Goal: Information Seeking & Learning: Learn about a topic

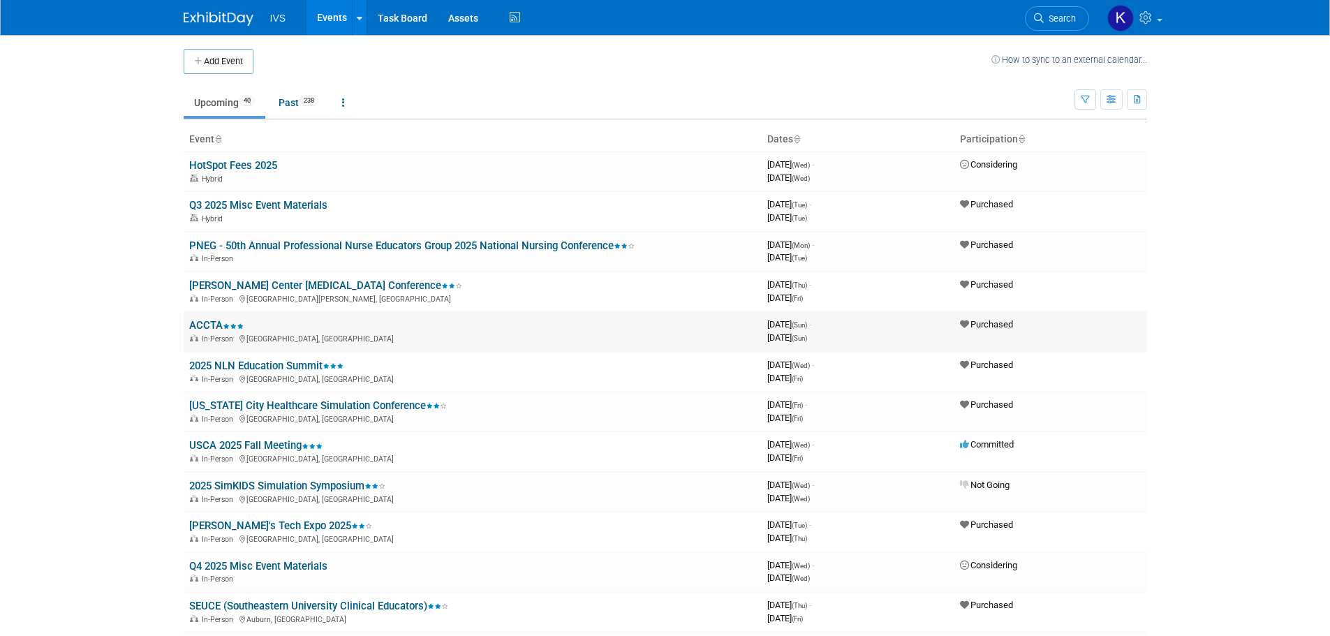
click at [202, 323] on link "ACCTA" at bounding box center [216, 325] width 54 height 13
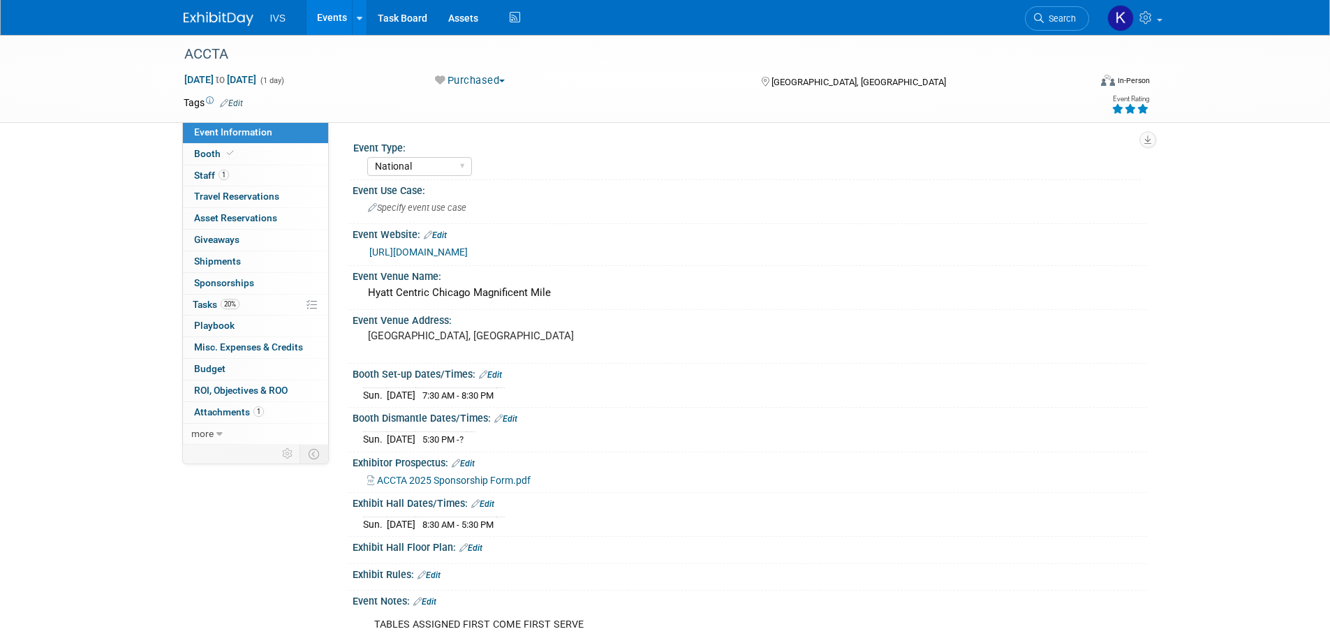
select select "National"
click at [329, 20] on link "Events" at bounding box center [331, 17] width 51 height 35
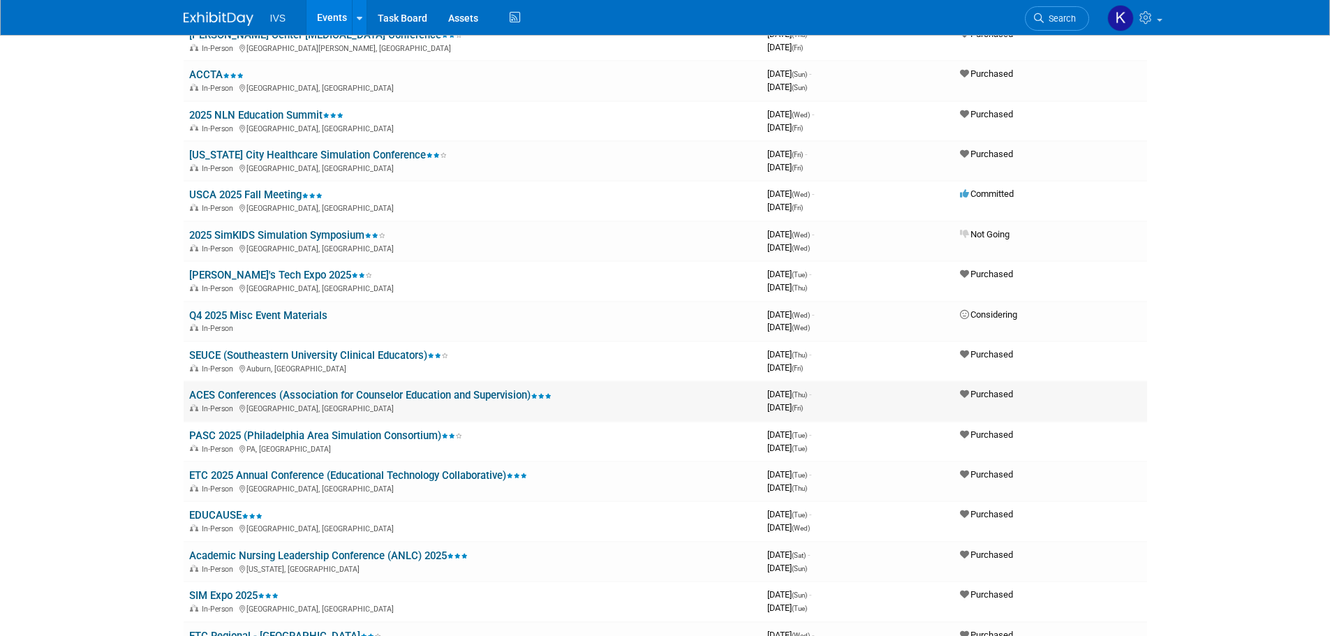
scroll to position [279, 0]
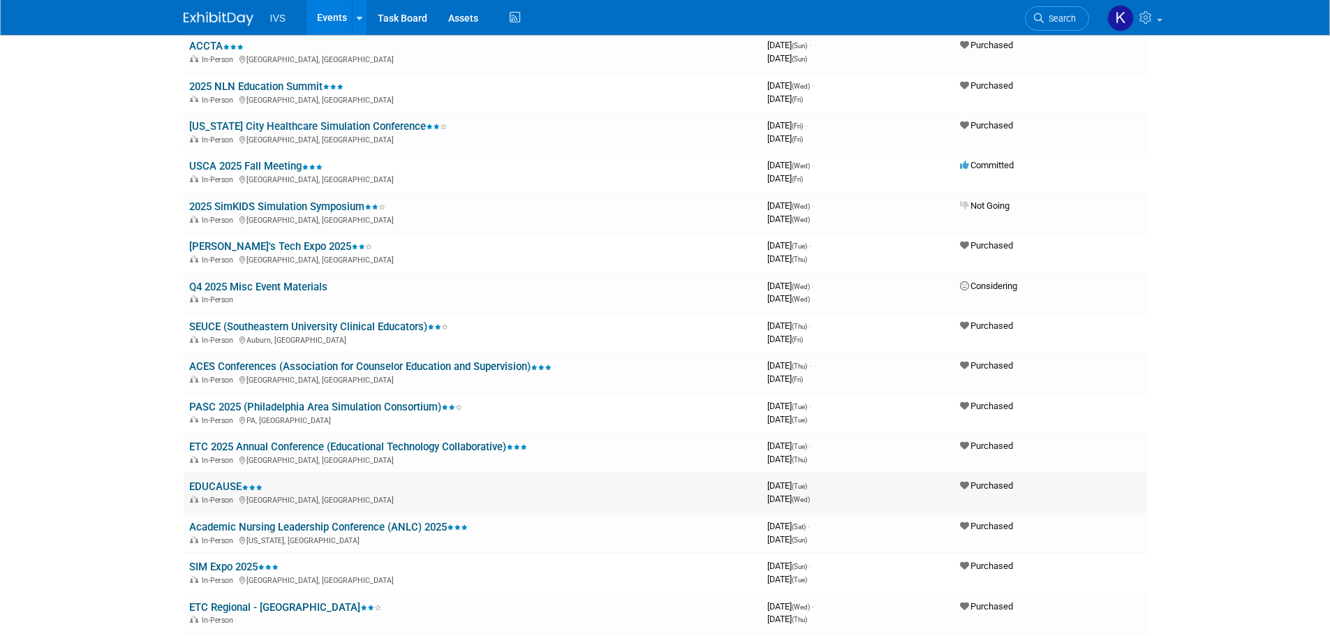
click at [228, 490] on link "EDUCAUSE" at bounding box center [225, 486] width 73 height 13
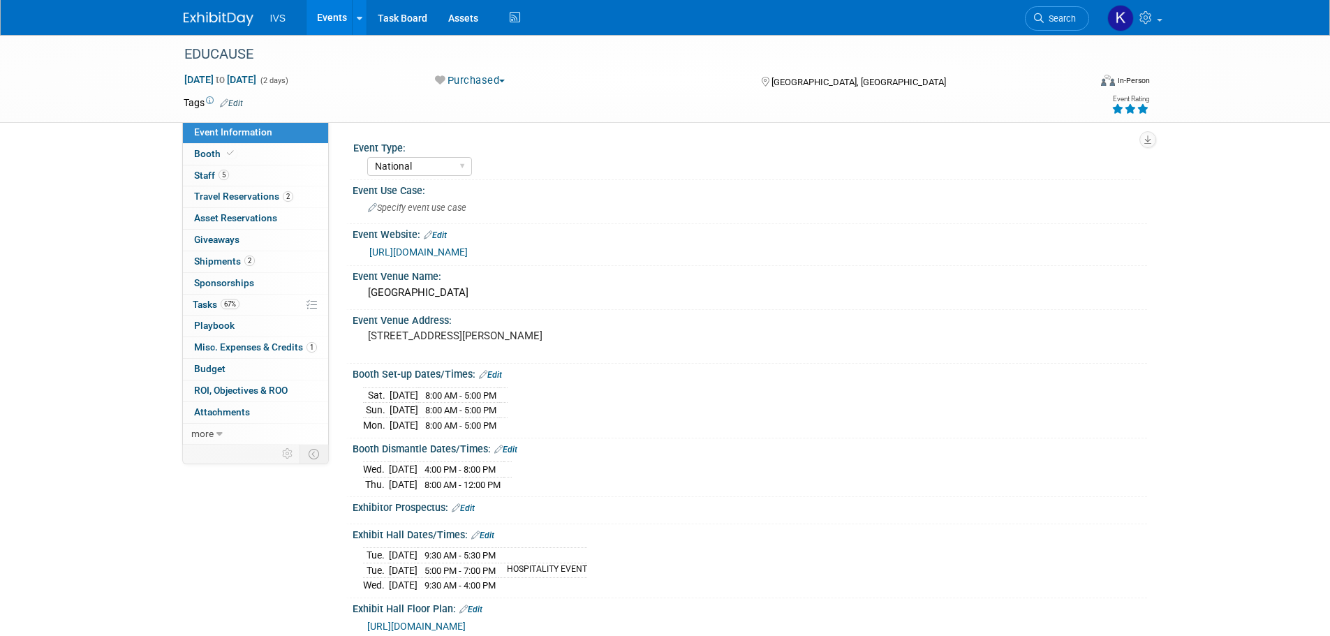
select select "National"
click at [326, 16] on link "Events" at bounding box center [331, 17] width 51 height 35
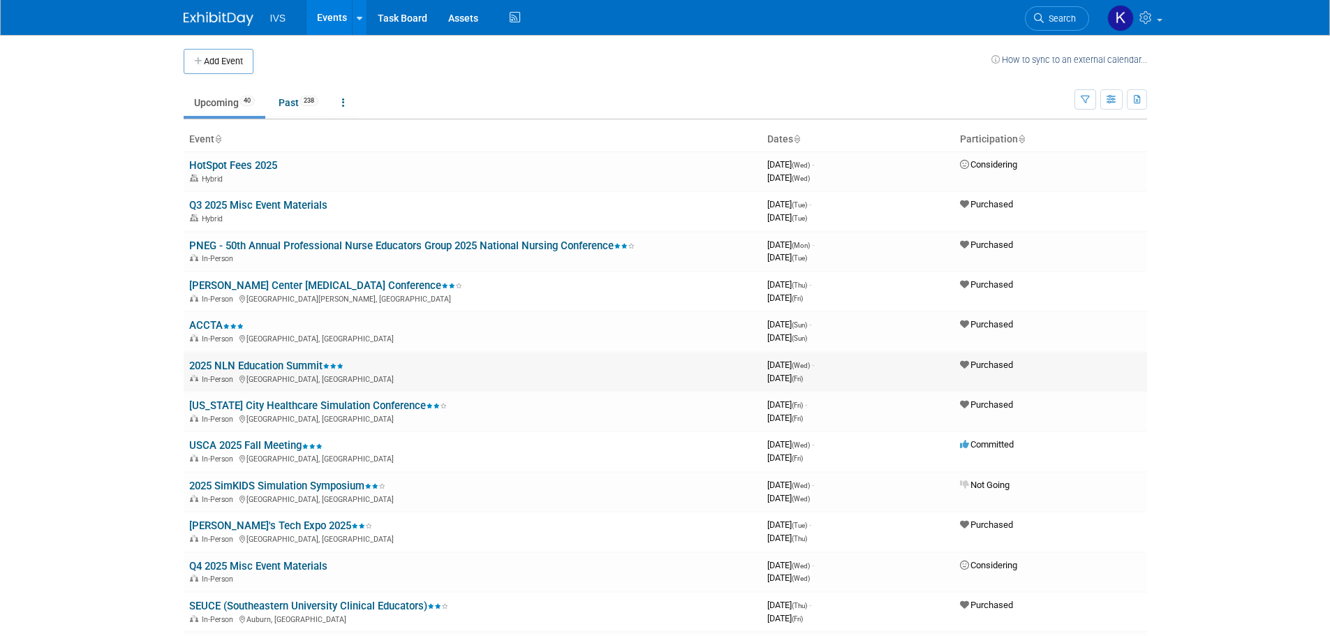
click at [301, 364] on link "2025 NLN Education Summit" at bounding box center [266, 365] width 154 height 13
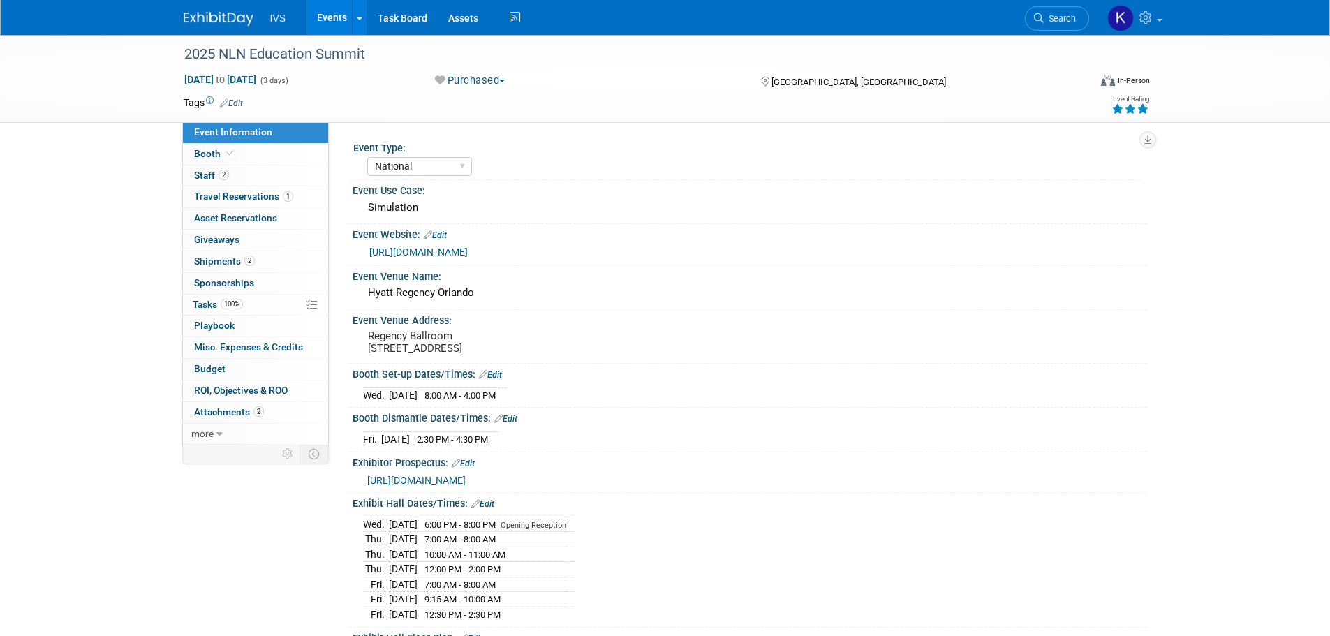
select select "National"
drag, startPoint x: 362, startPoint y: 53, endPoint x: 183, endPoint y: 52, distance: 178.7
click at [183, 52] on div "2025 NLN Education Summit" at bounding box center [623, 54] width 888 height 25
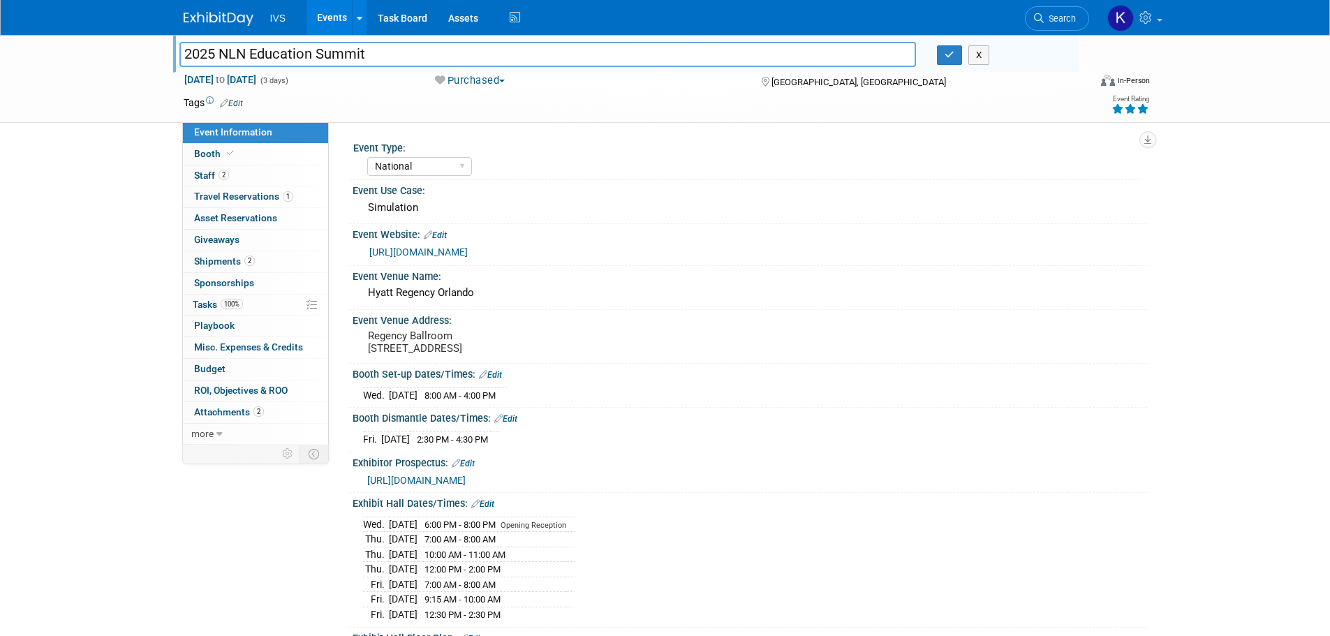
click at [346, 50] on input "2025 NLN Education Summit" at bounding box center [547, 54] width 737 height 24
click at [457, 252] on link "https://summit.nln.org/" at bounding box center [418, 251] width 98 height 11
click at [326, 9] on link "Events" at bounding box center [331, 17] width 51 height 35
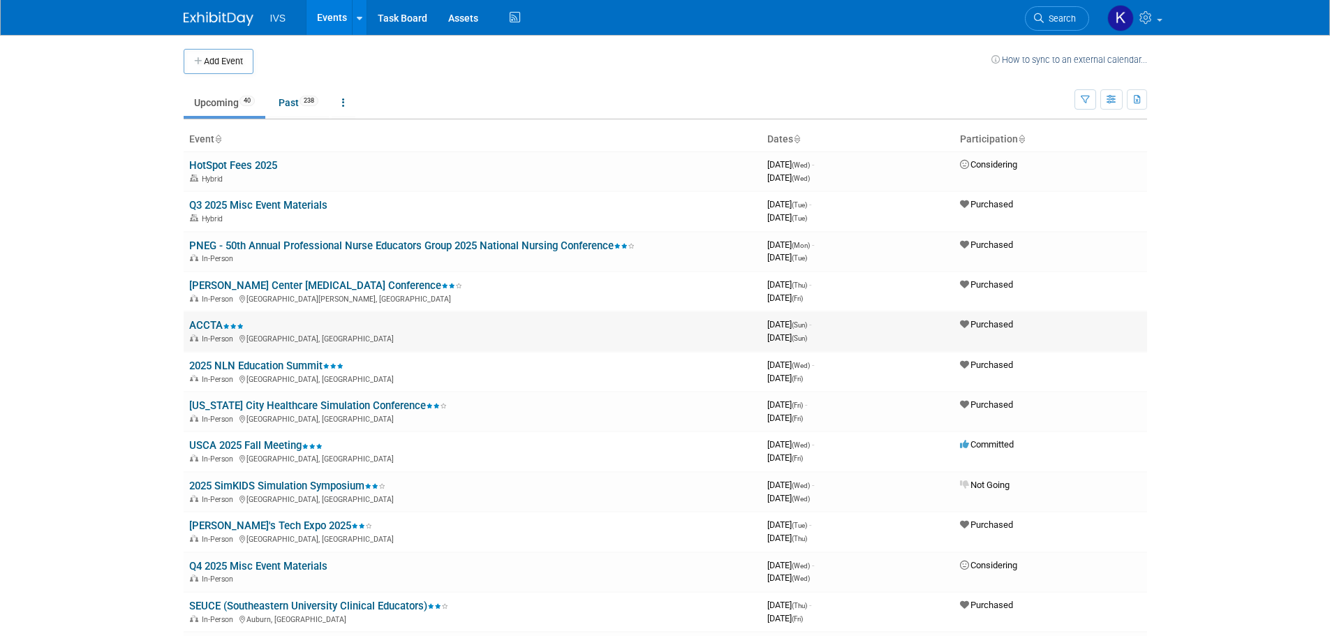
click at [191, 324] on link "ACCTA" at bounding box center [216, 325] width 54 height 13
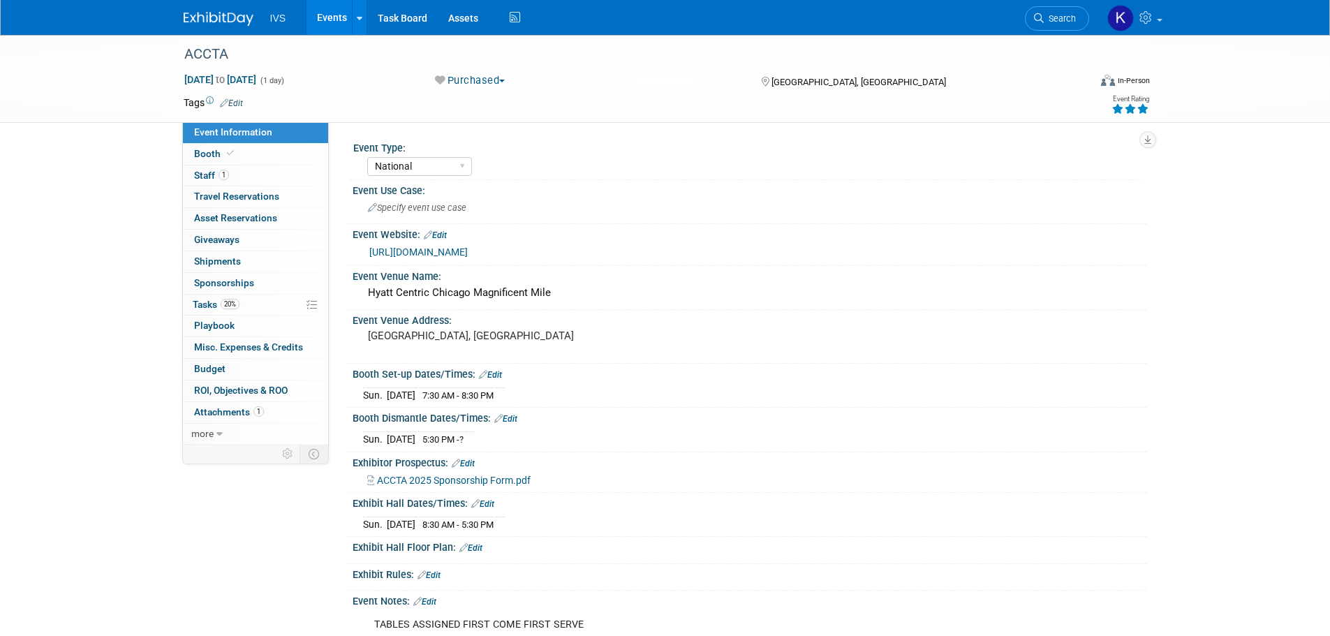
select select "National"
